Goal: Task Accomplishment & Management: Use online tool/utility

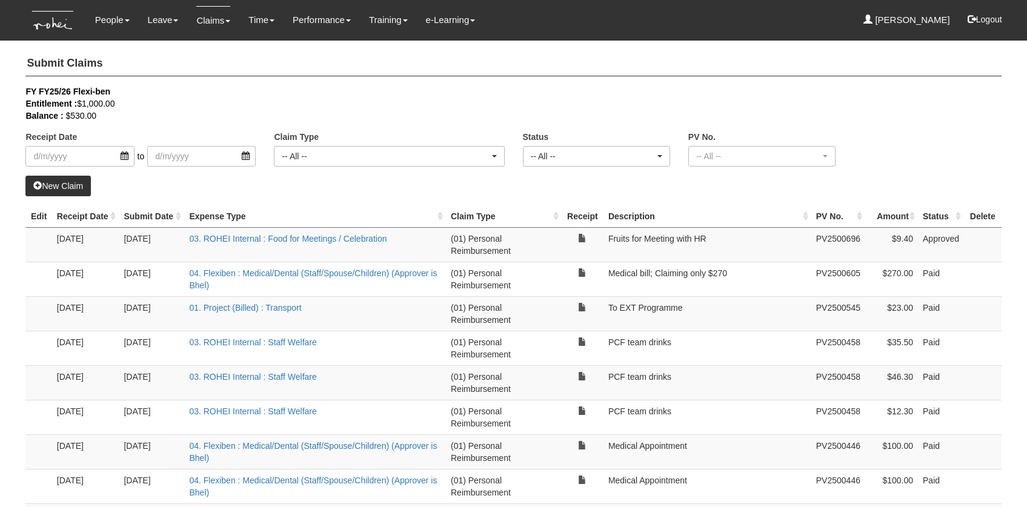
select select "50"
click at [227, 98] on link "Approve Claims" at bounding box center [236, 102] width 96 height 24
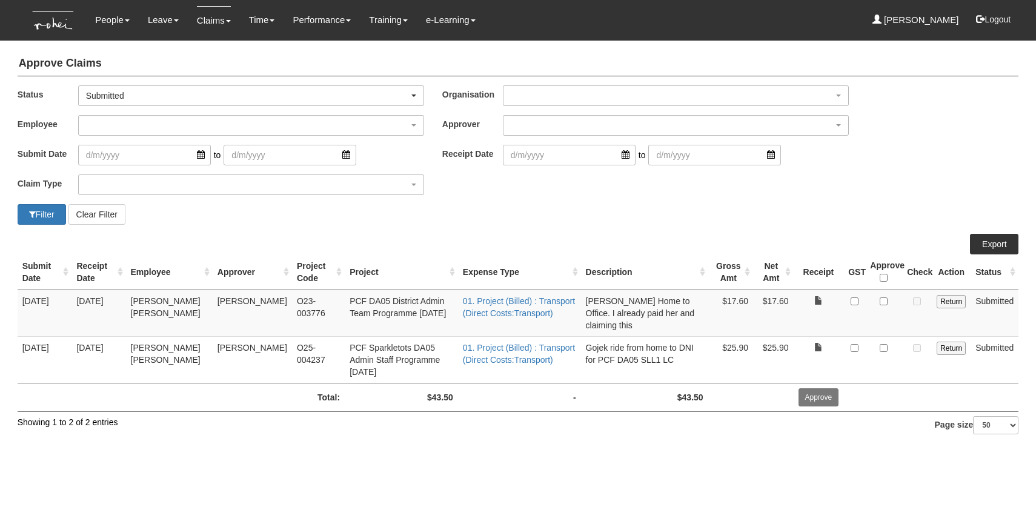
select select "50"
drag, startPoint x: 305, startPoint y: 360, endPoint x: 275, endPoint y: 346, distance: 33.4
click at [292, 346] on td "O25-004237" at bounding box center [318, 359] width 53 height 47
click at [921, 320] on td at bounding box center [917, 313] width 30 height 47
click at [947, 305] on input "Return" at bounding box center [951, 301] width 29 height 13
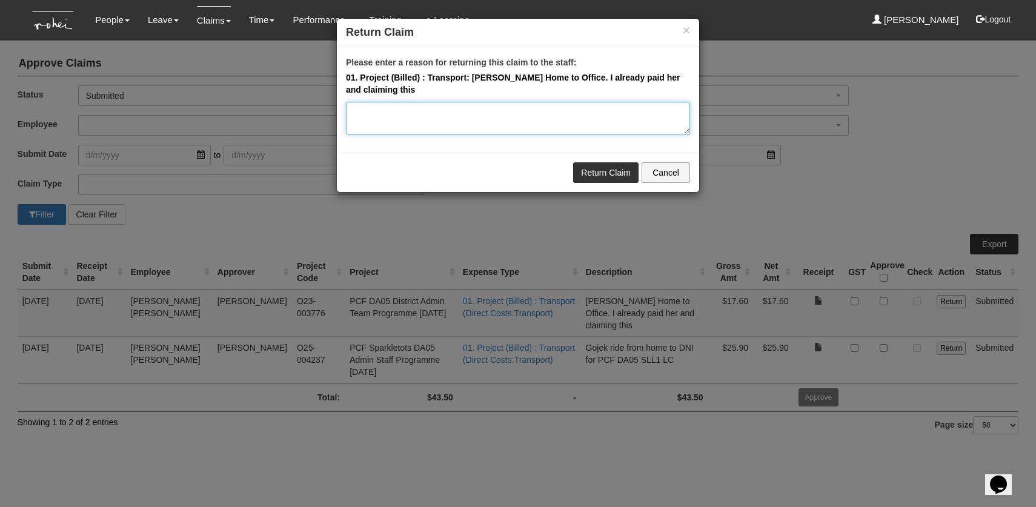
click at [464, 119] on textarea "Please enter a reason for returning this claim to the staff:" at bounding box center [518, 118] width 344 height 33
paste textarea "Hi Nicole, Replying on behalf of Amanda for your query regarding the participan…"
type textarea "Hi Miguel, can I get your help to resubmit this with the right project code? Th…"
click at [600, 175] on link "Return Claim" at bounding box center [605, 172] width 65 height 21
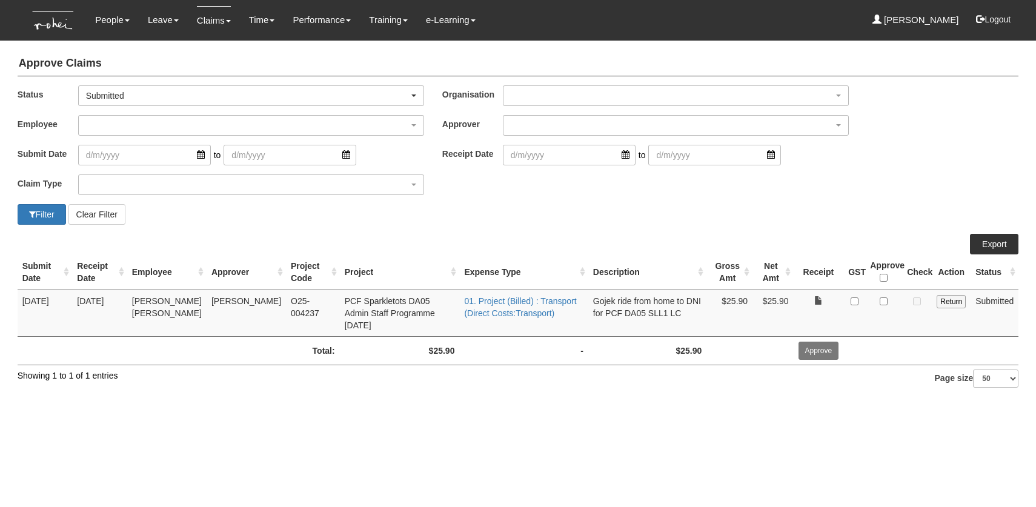
select select "50"
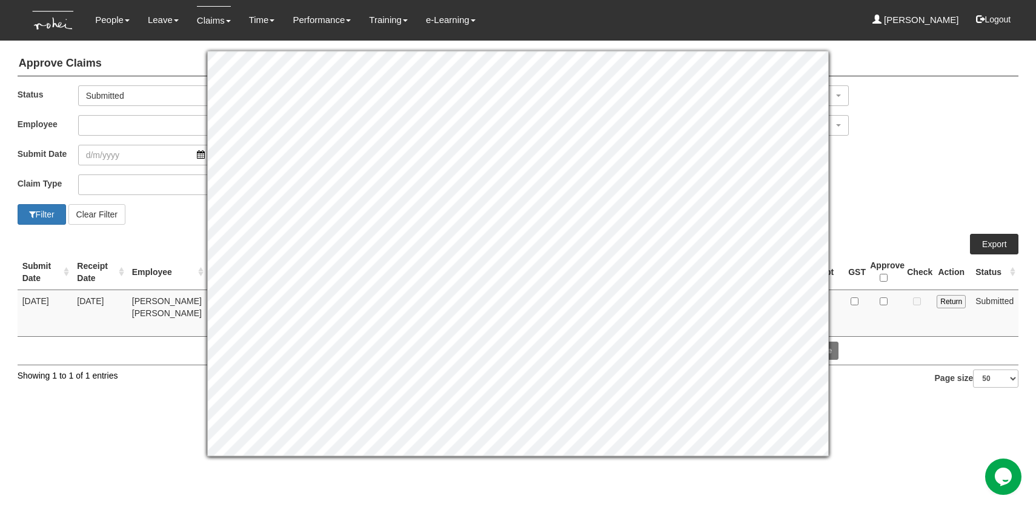
click at [964, 156] on div "Submit Date to Receipt Date to" at bounding box center [518, 160] width 1020 height 30
click at [920, 161] on div "Submit Date to Receipt Date to" at bounding box center [518, 160] width 1020 height 30
click at [993, 403] on html "Toggle navigation People Personal Information Staff Directory Leave Apply for L…" at bounding box center [518, 201] width 1036 height 403
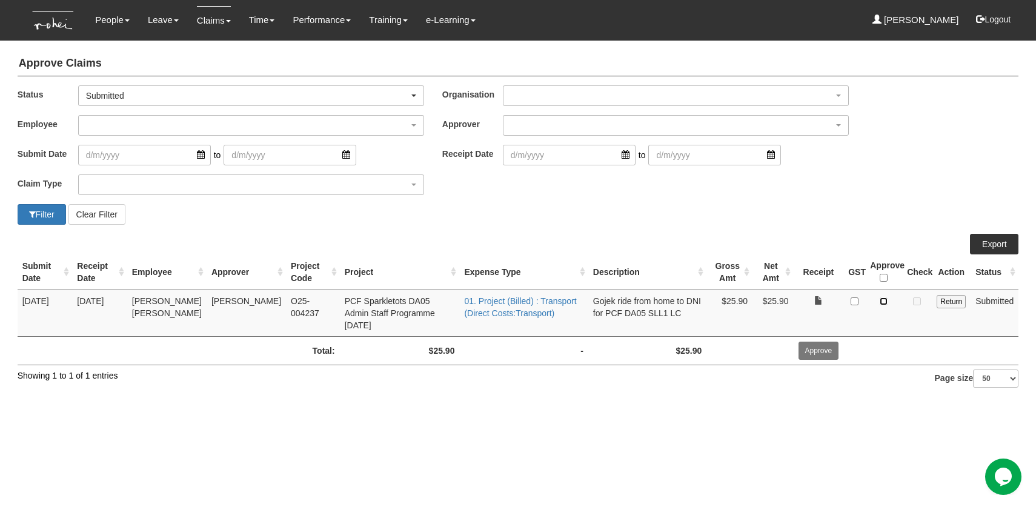
click at [881, 303] on input "checkbox" at bounding box center [884, 302] width 8 height 8
checkbox input "true"
click at [822, 342] on input "Approve" at bounding box center [819, 351] width 41 height 18
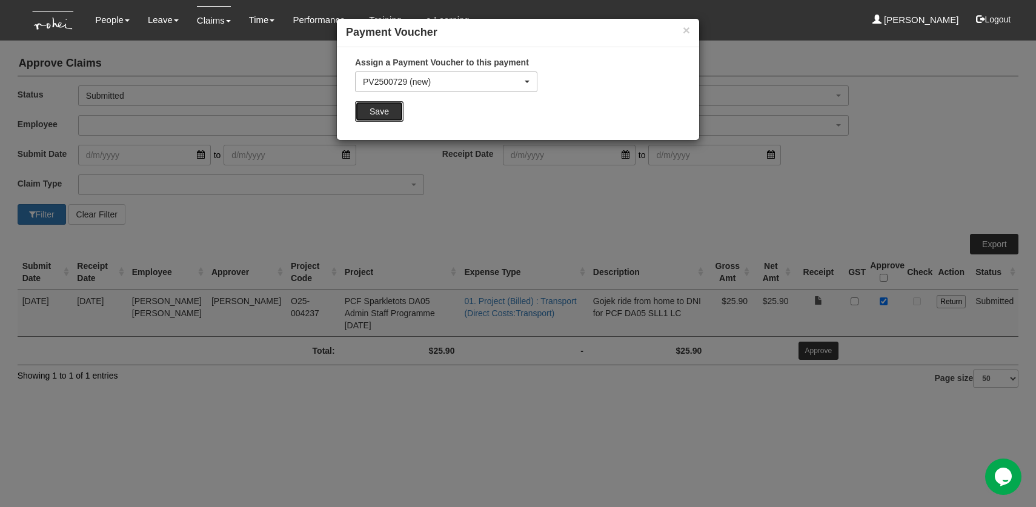
click at [396, 112] on input "Save" at bounding box center [379, 111] width 48 height 21
